Goal: Task Accomplishment & Management: Complete application form

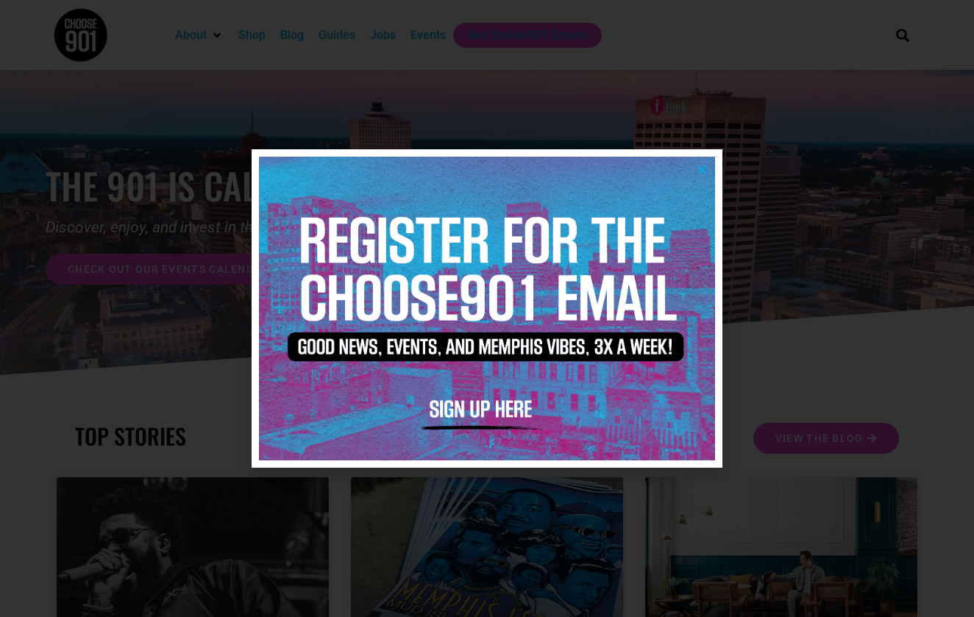
click at [703, 167] on icon "Close" at bounding box center [702, 169] width 11 height 11
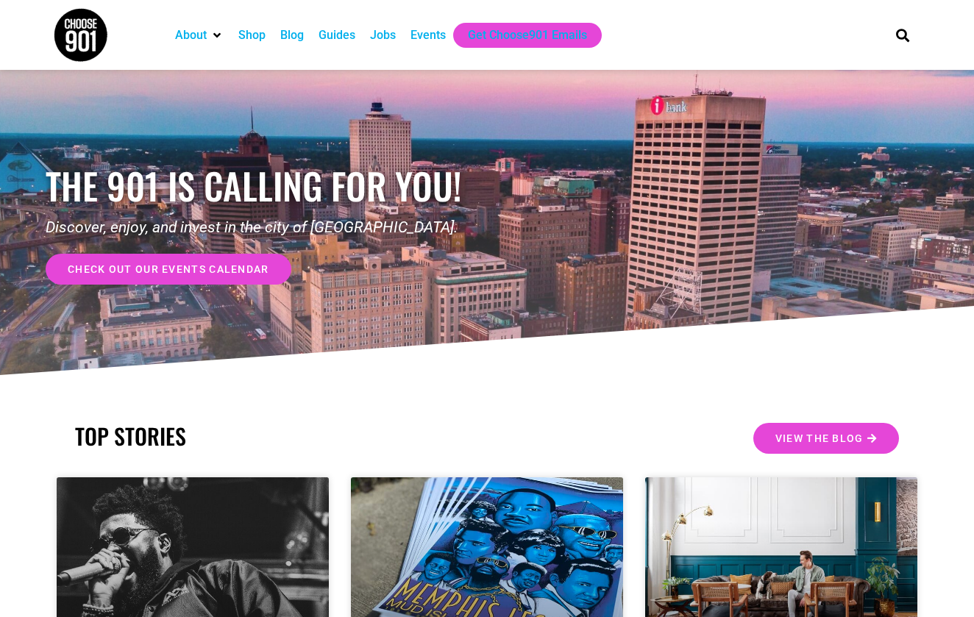
click at [396, 41] on div "Jobs" at bounding box center [383, 35] width 26 height 18
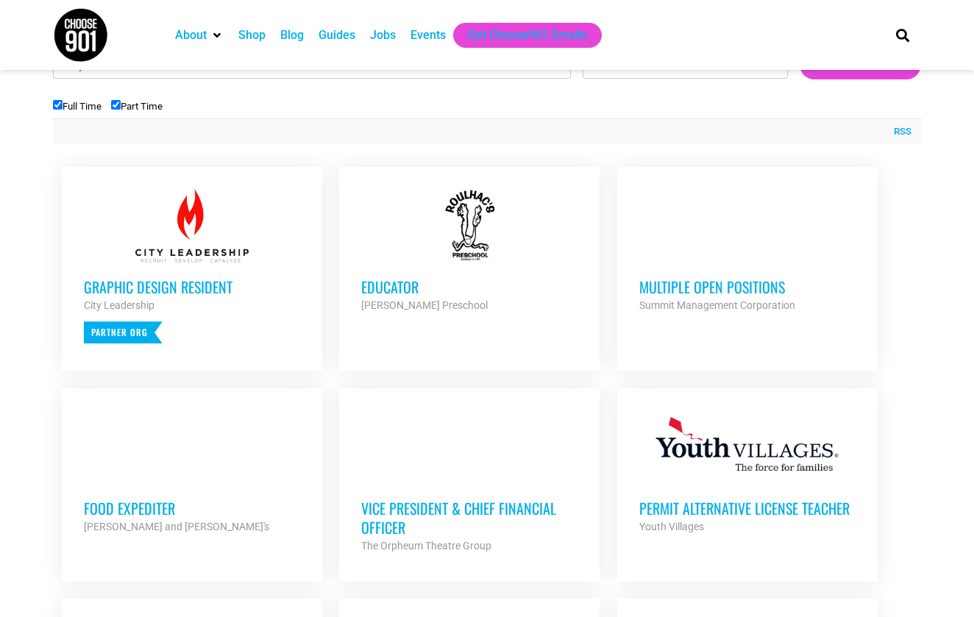
scroll to position [527, 0]
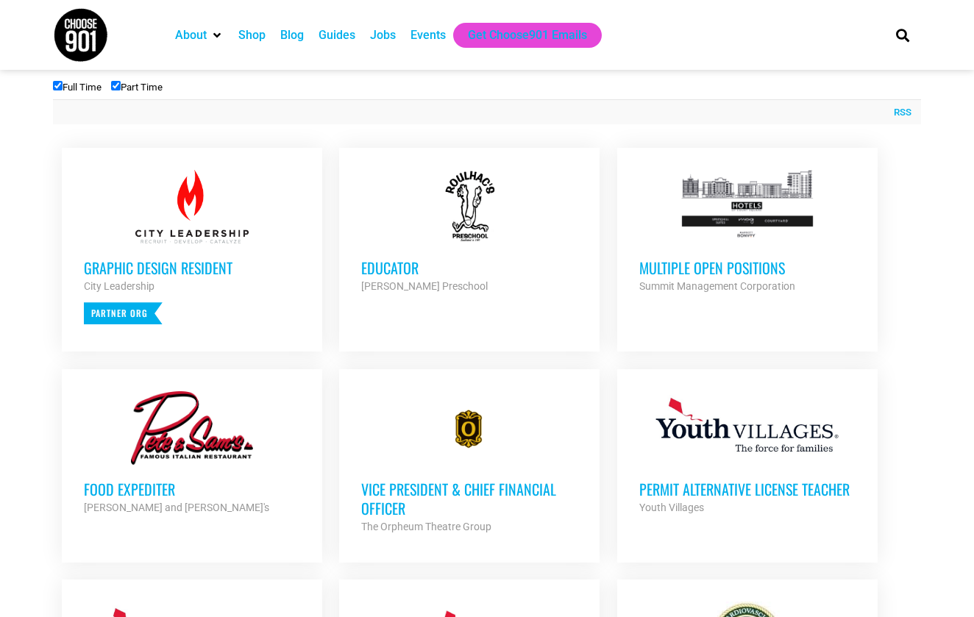
click at [385, 499] on h3 "Vice President & Chief Financial Officer" at bounding box center [469, 499] width 216 height 38
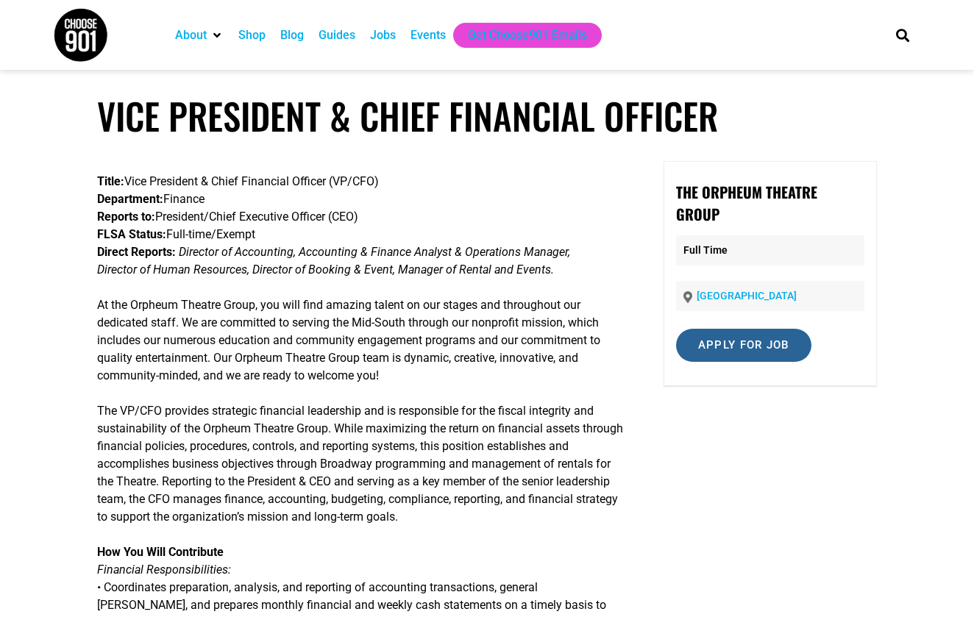
click at [787, 343] on input "Apply for job" at bounding box center [743, 345] width 135 height 33
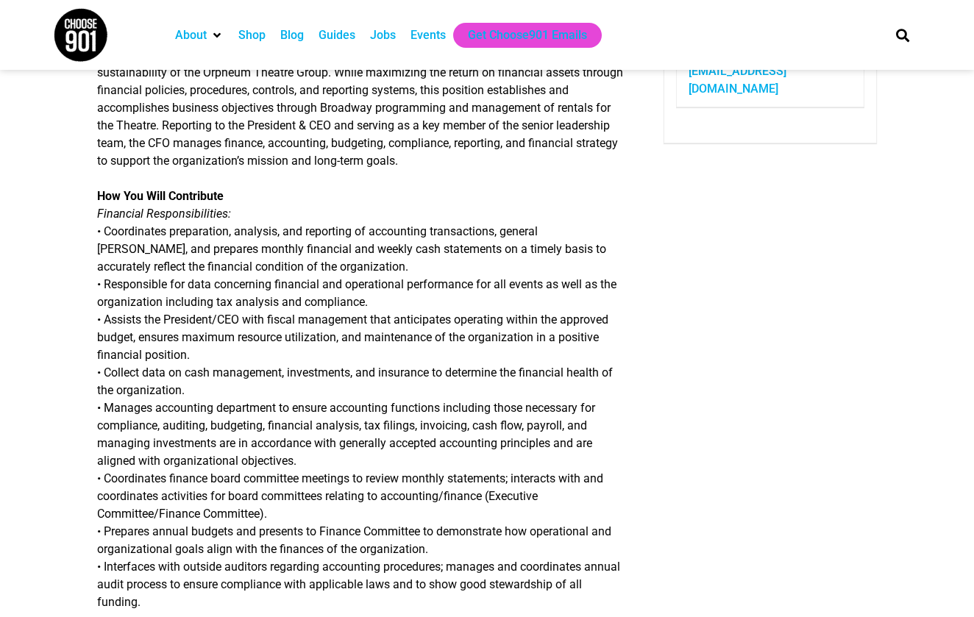
scroll to position [359, 0]
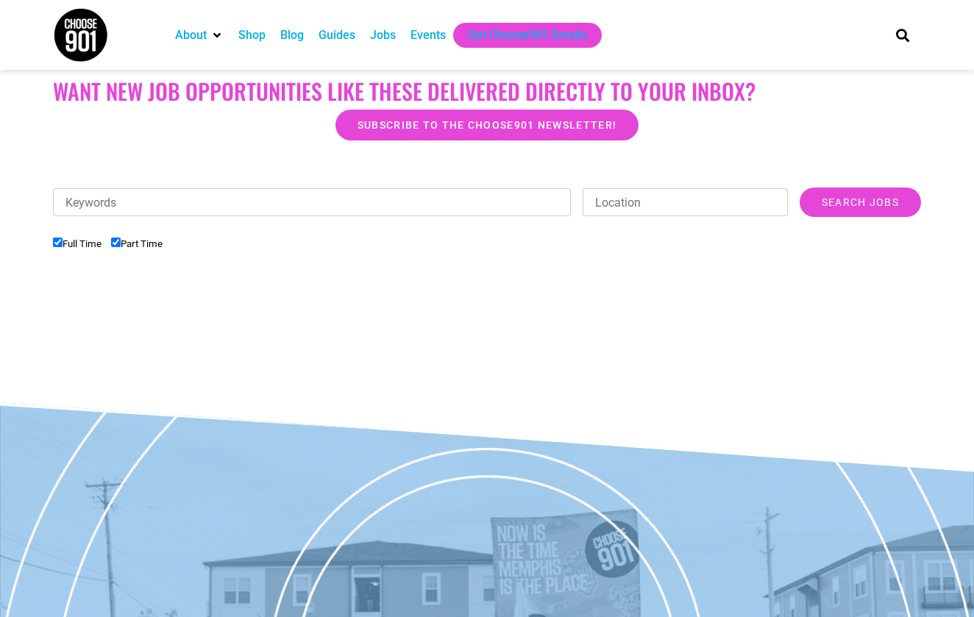
scroll to position [481, 0]
